Goal: Task Accomplishment & Management: Use online tool/utility

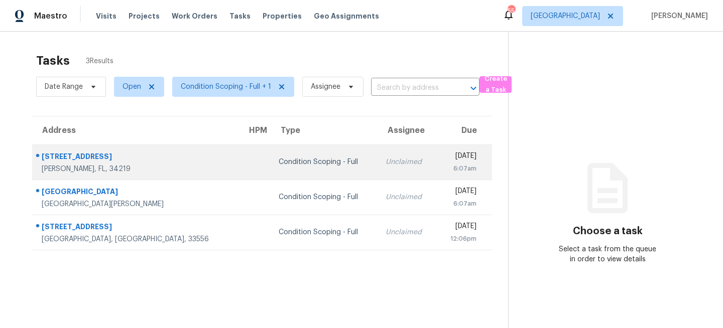
click at [286, 159] on div "Condition Scoping - Full" at bounding box center [324, 162] width 91 height 10
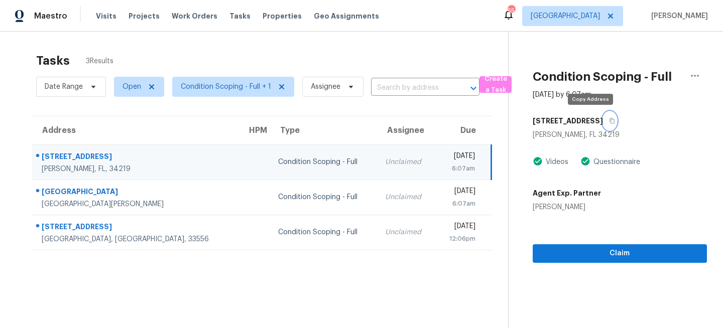
click at [609, 121] on icon "button" at bounding box center [612, 121] width 6 height 6
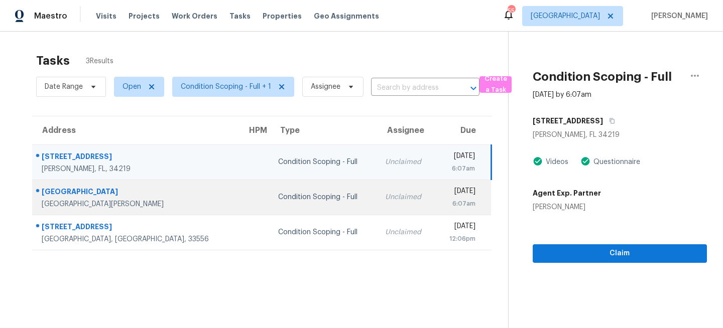
click at [377, 199] on td "Unclaimed" at bounding box center [406, 197] width 58 height 35
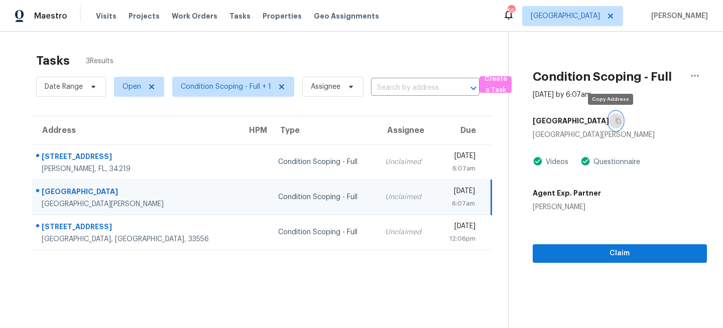
click at [615, 120] on icon "button" at bounding box center [618, 121] width 6 height 6
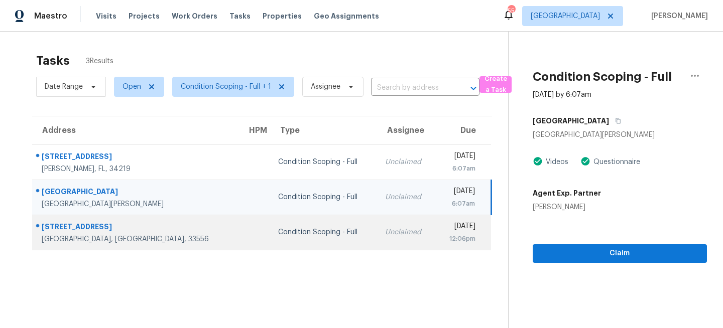
click at [377, 224] on td "Unclaimed" at bounding box center [406, 232] width 58 height 35
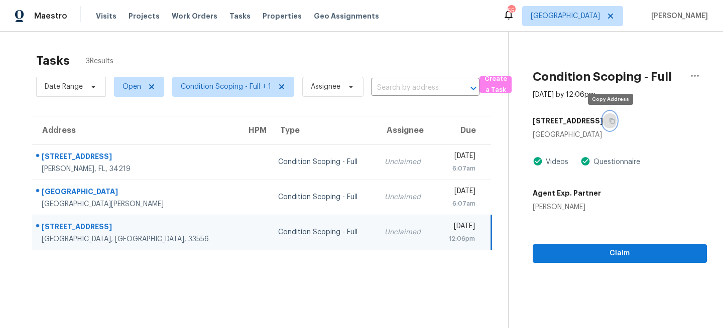
click at [612, 121] on icon "button" at bounding box center [612, 121] width 6 height 6
click at [600, 14] on span "[GEOGRAPHIC_DATA]" at bounding box center [565, 16] width 69 height 10
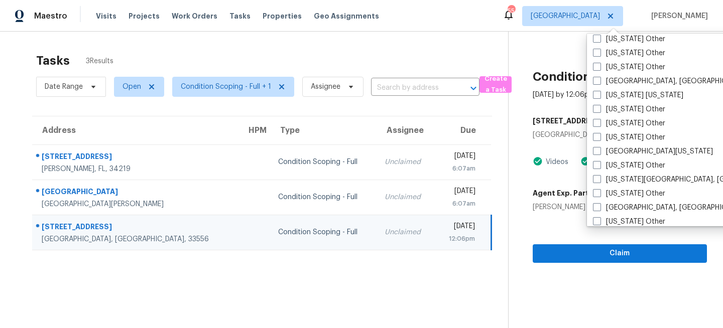
scroll to position [1000, 0]
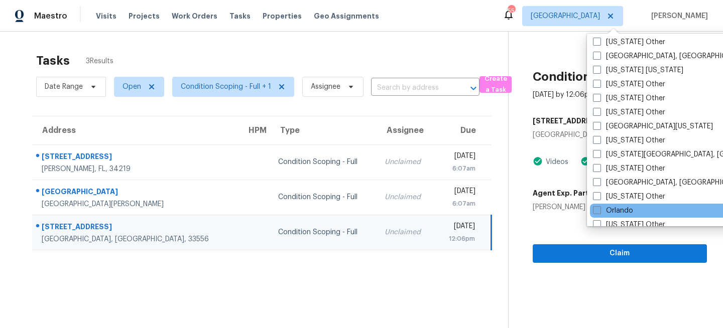
click at [608, 208] on label "Orlando" at bounding box center [613, 211] width 40 height 10
click at [599, 208] on input "Orlando" at bounding box center [596, 209] width 7 height 7
checkbox input "true"
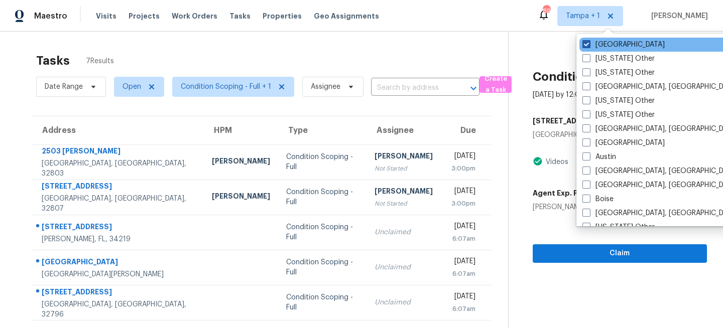
click at [603, 41] on label "[GEOGRAPHIC_DATA]" at bounding box center [623, 45] width 82 height 10
click at [589, 41] on input "[GEOGRAPHIC_DATA]" at bounding box center [585, 43] width 7 height 7
checkbox input "false"
